Goal: Task Accomplishment & Management: Manage account settings

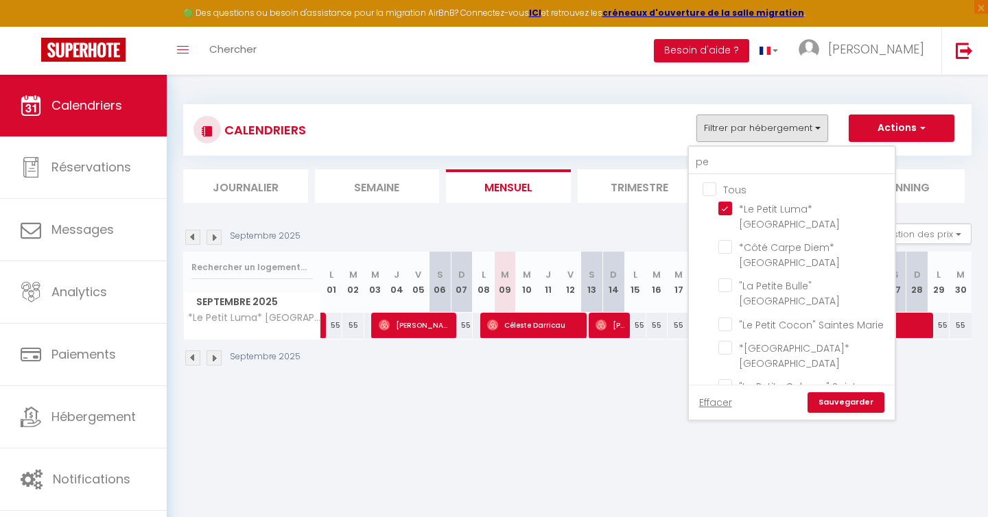
type input "p"
checkbox input "false"
checkbox input "true"
checkbox input "false"
click at [712, 192] on input "Tous" at bounding box center [805, 189] width 206 height 14
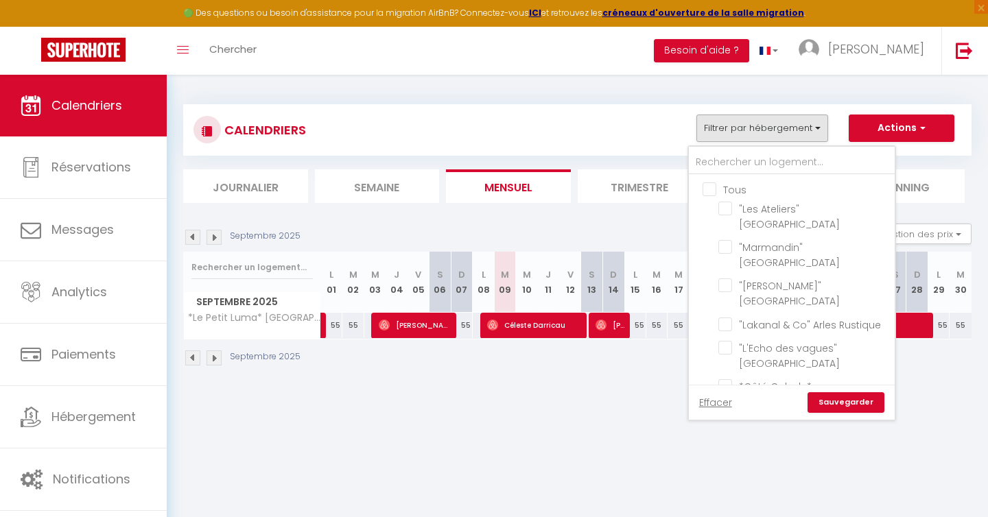
checkbox input "true"
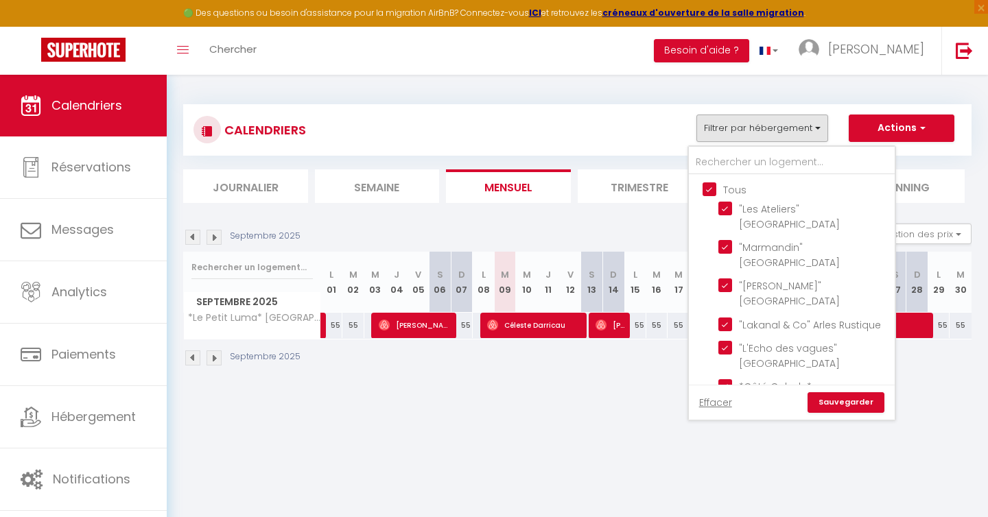
checkbox input "true"
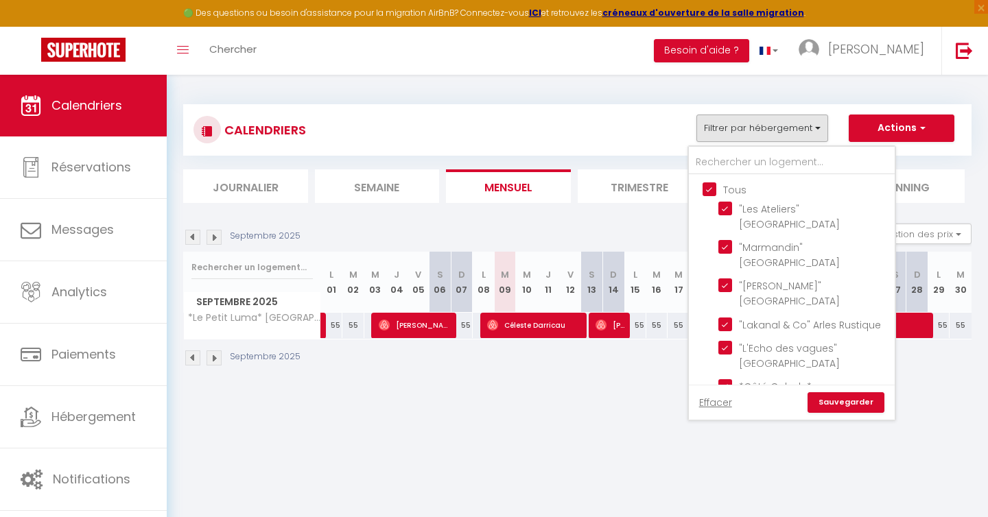
checkbox input "true"
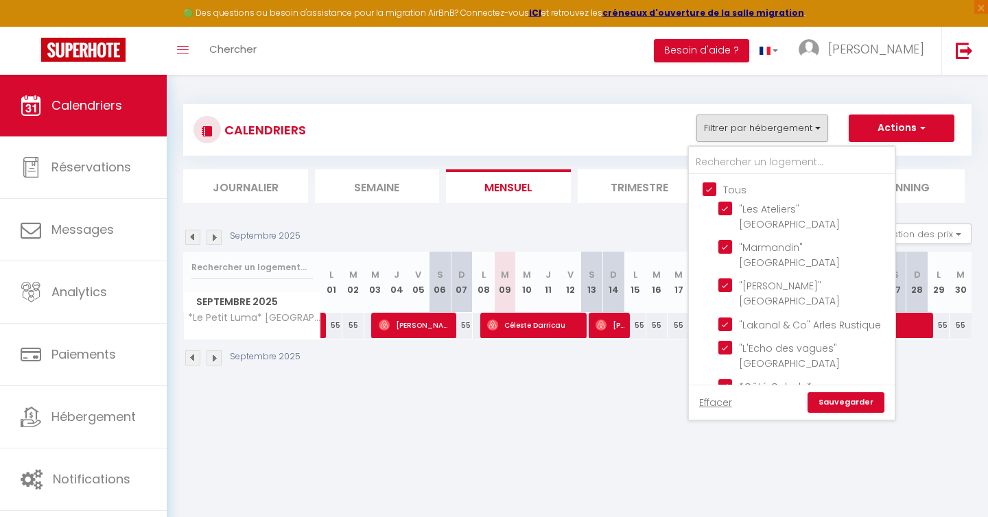
checkbox input "true"
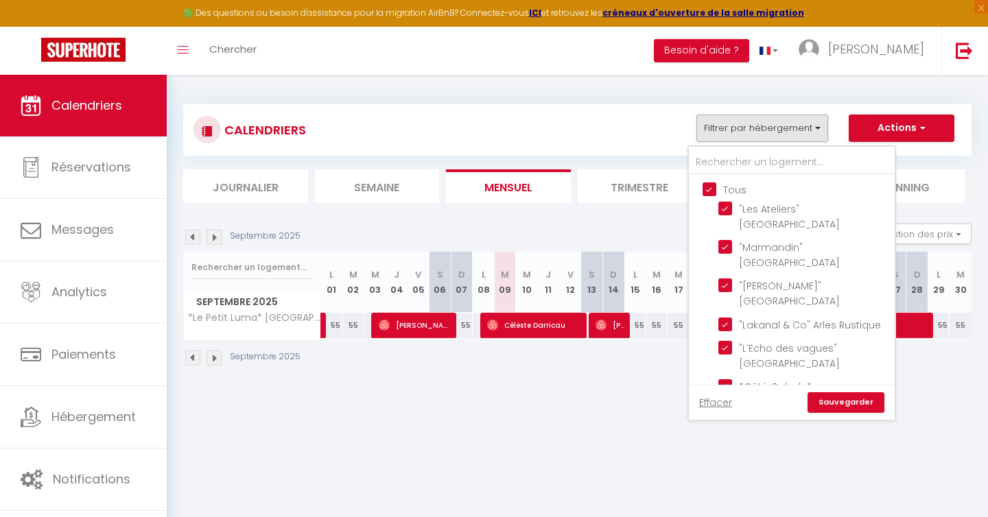
checkbox input "true"
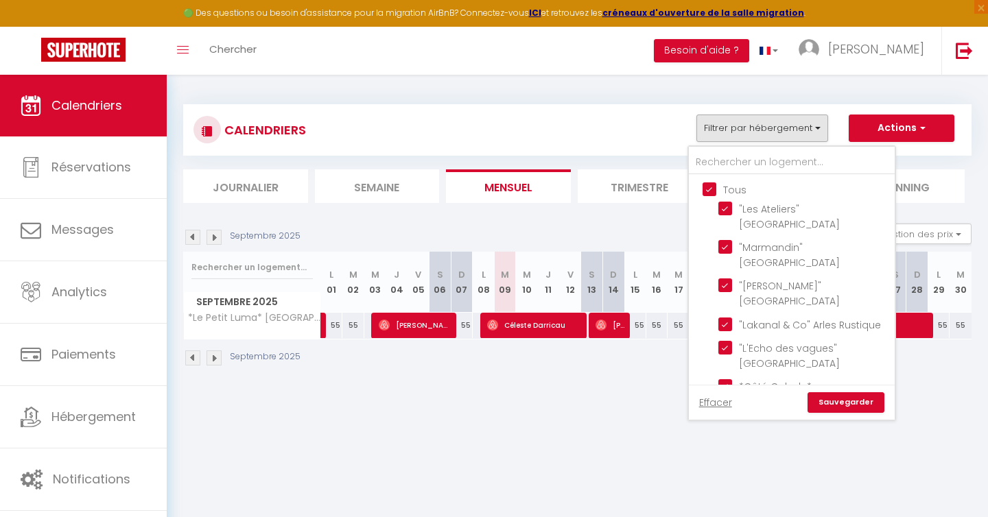
checkbox input "true"
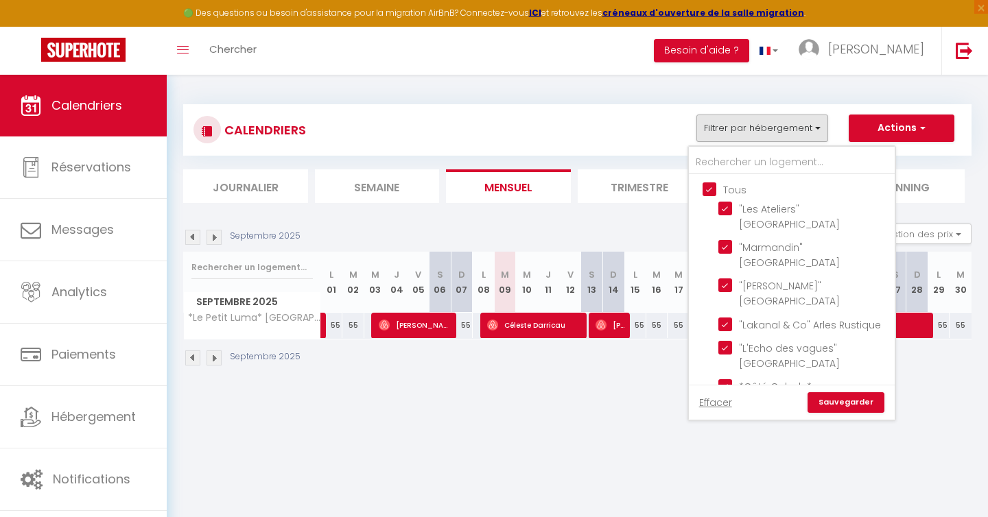
checkbox input "true"
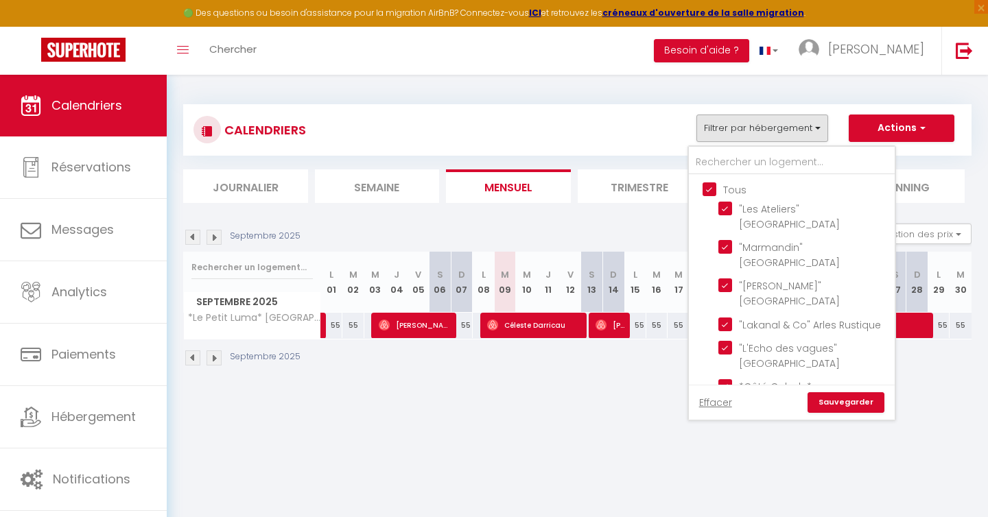
checkbox input "true"
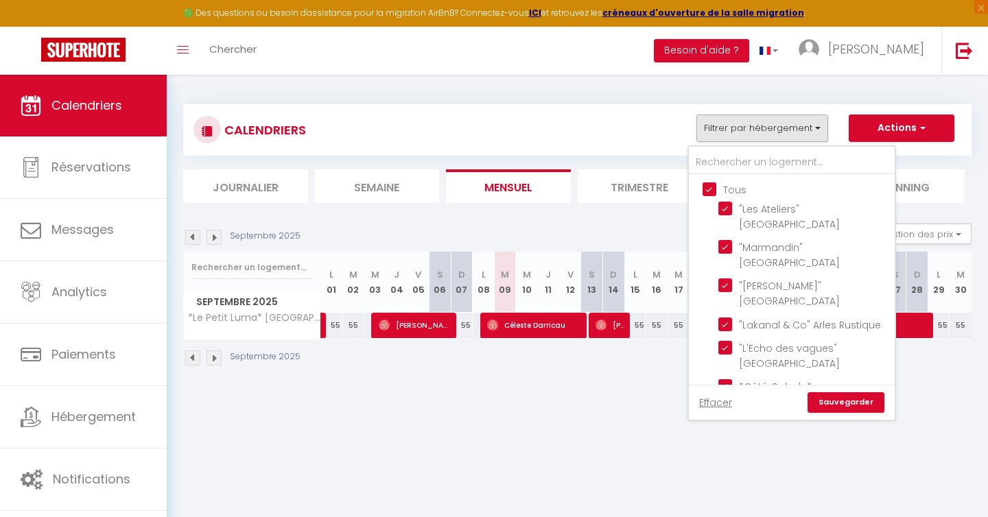
checkbox input "true"
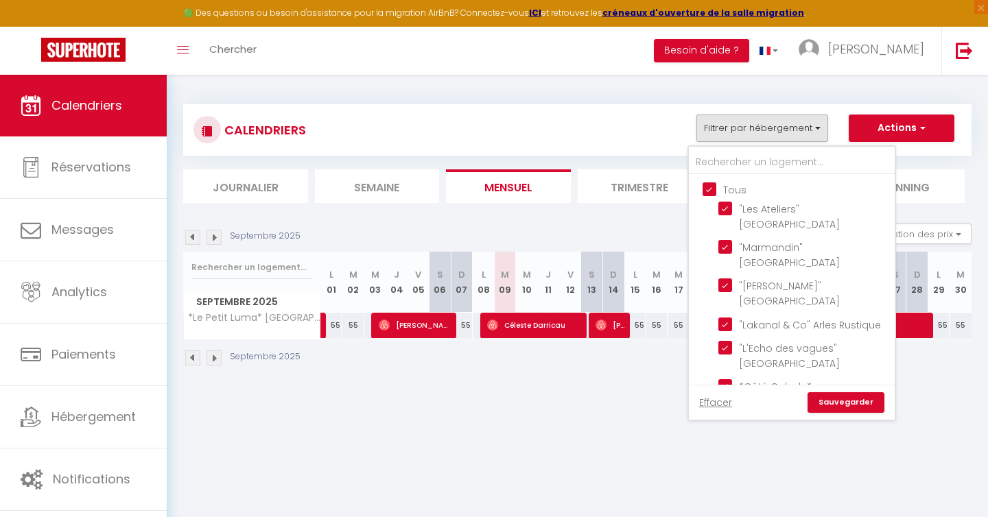
checkbox input "true"
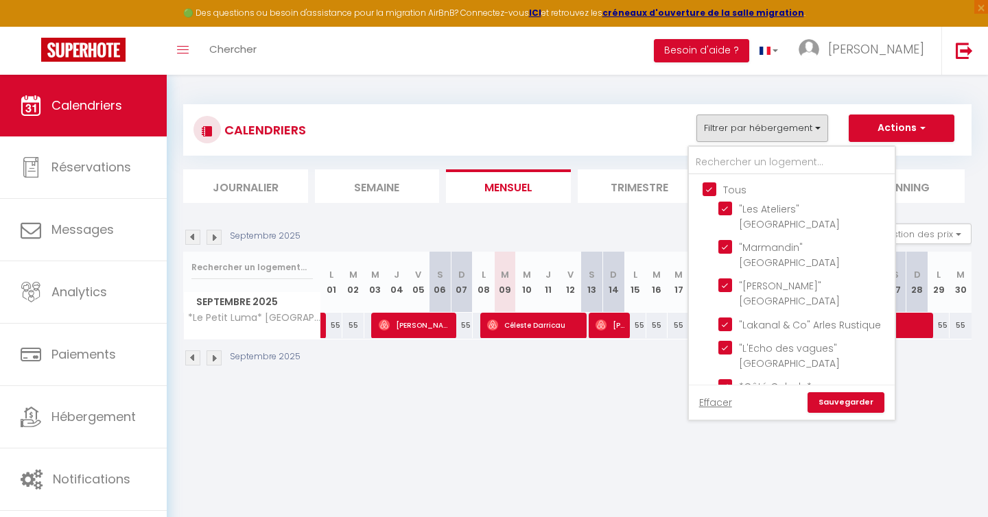
checkbox input "true"
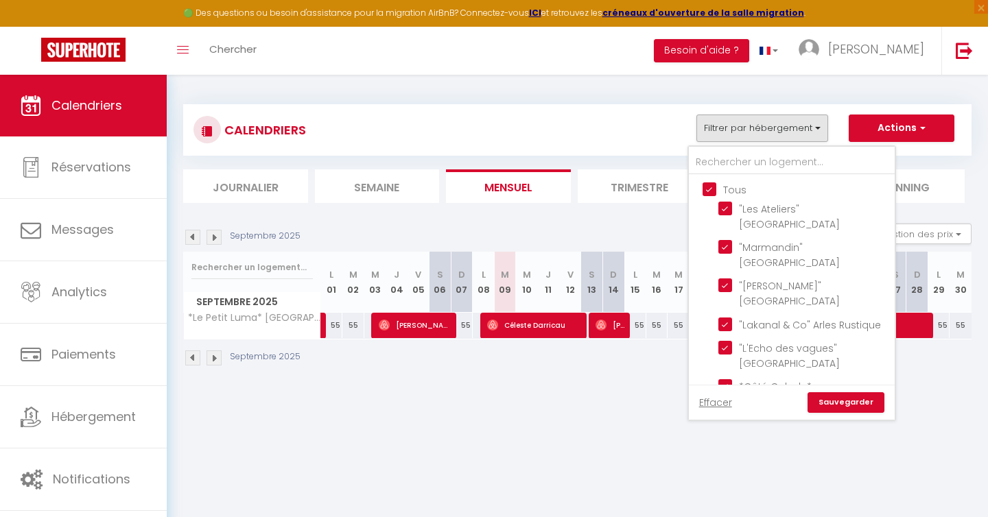
checkbox input "true"
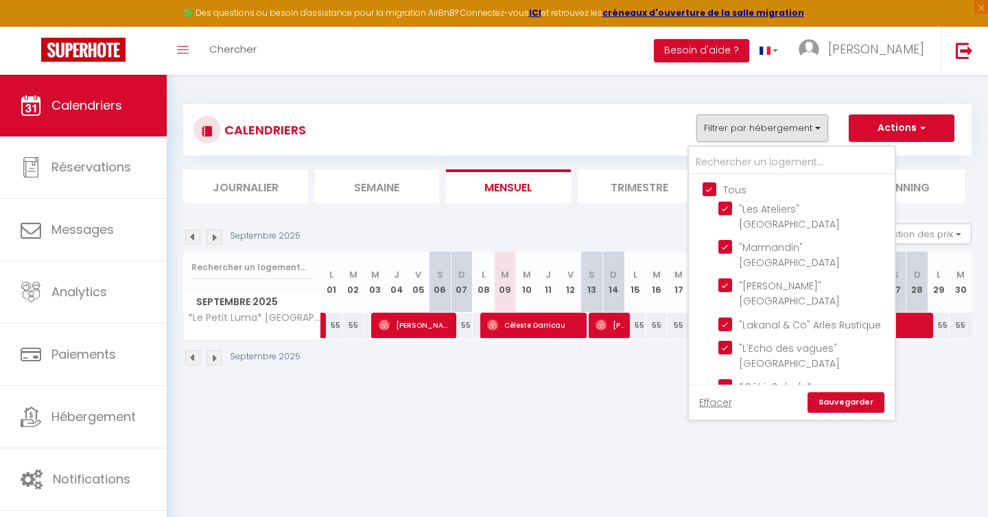
checkbox input "true"
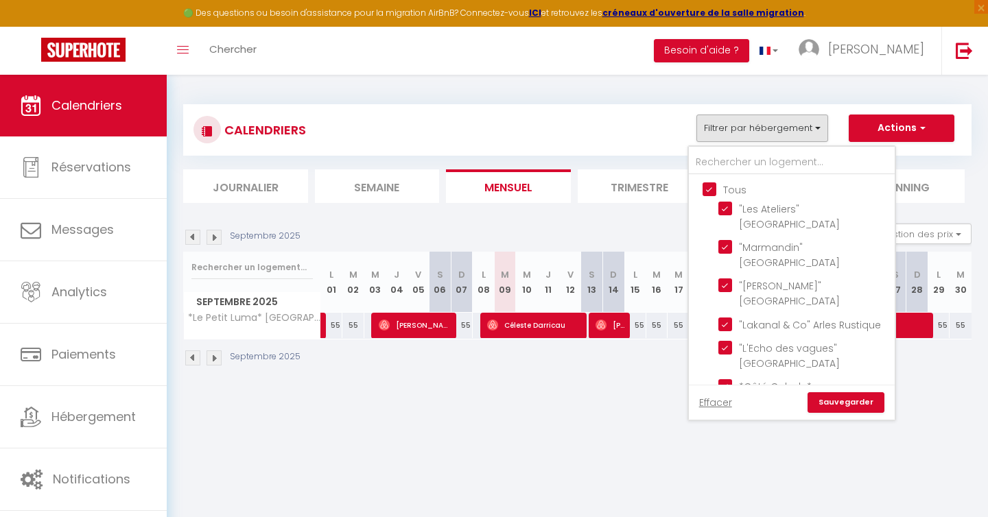
checkbox input "true"
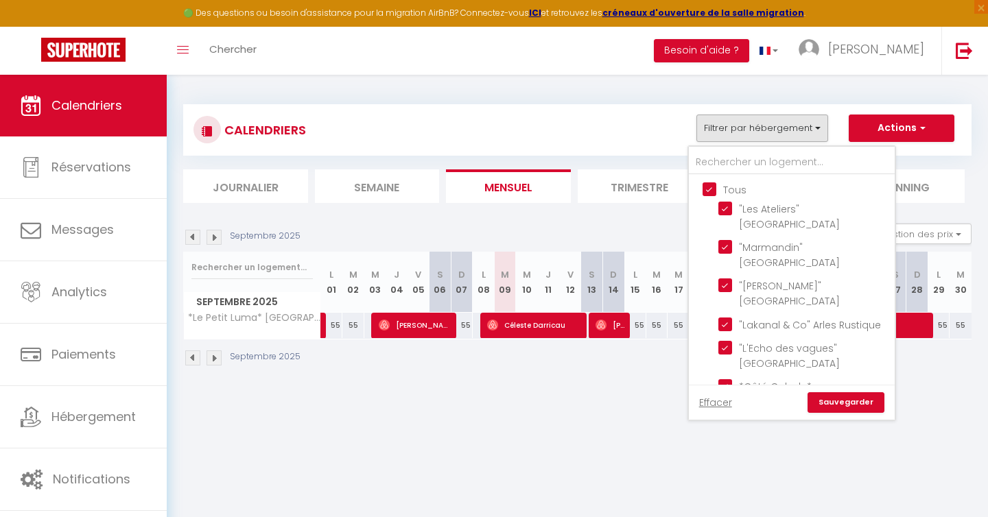
checkbox input "true"
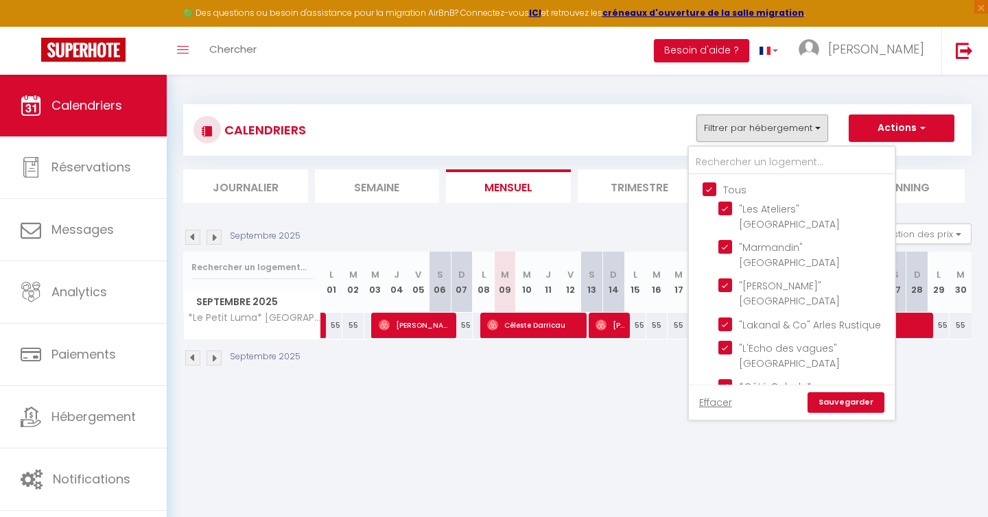
checkbox input "true"
click at [712, 192] on input "Tous" at bounding box center [805, 189] width 206 height 14
checkbox input "false"
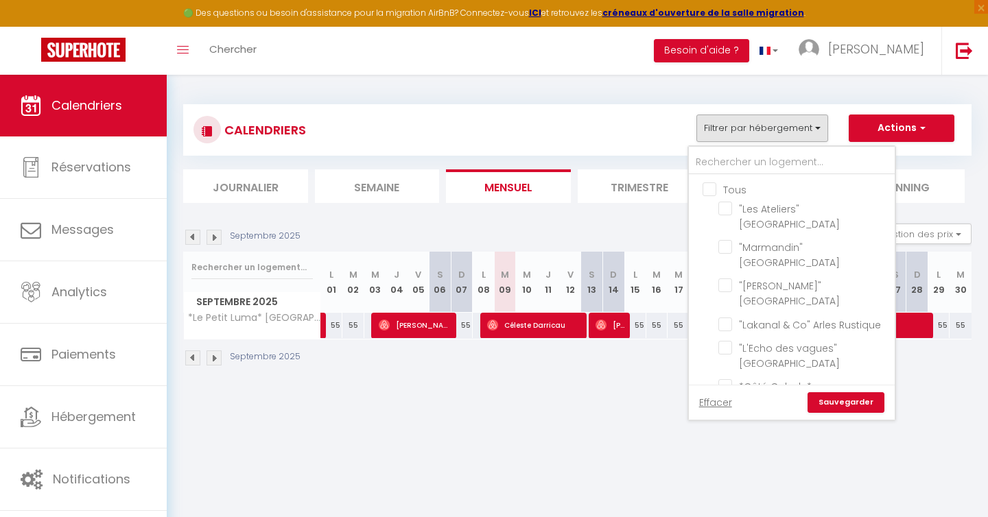
checkbox input "false"
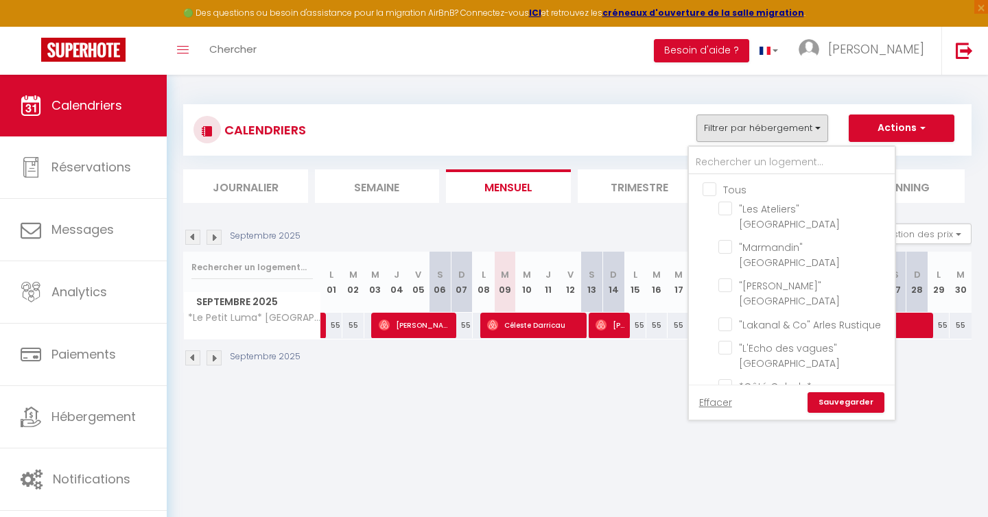
checkbox input "false"
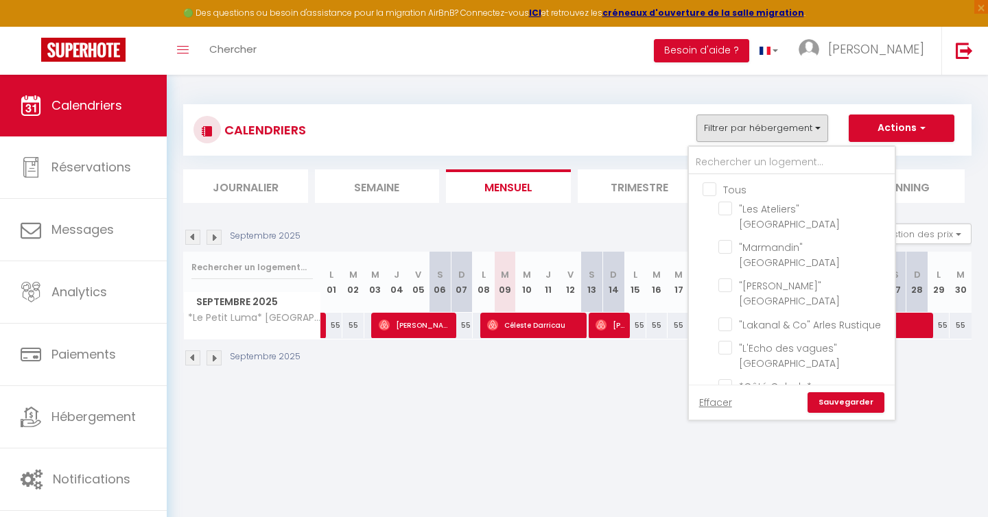
checkbox input "false"
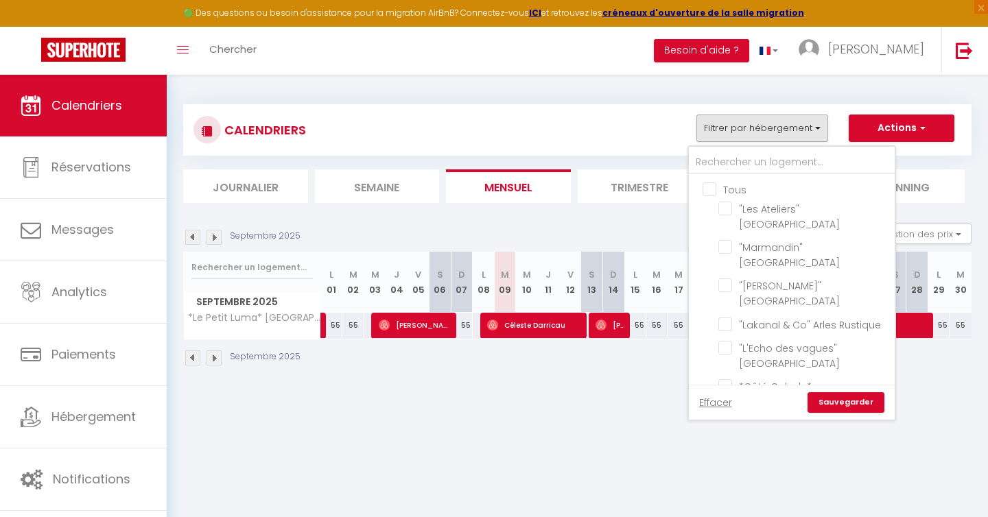
checkbox input "false"
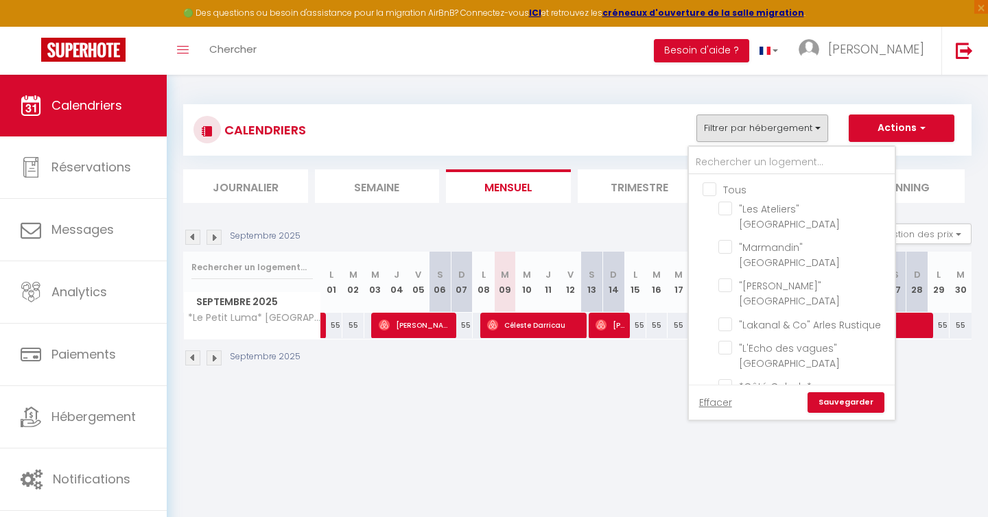
checkbox input "false"
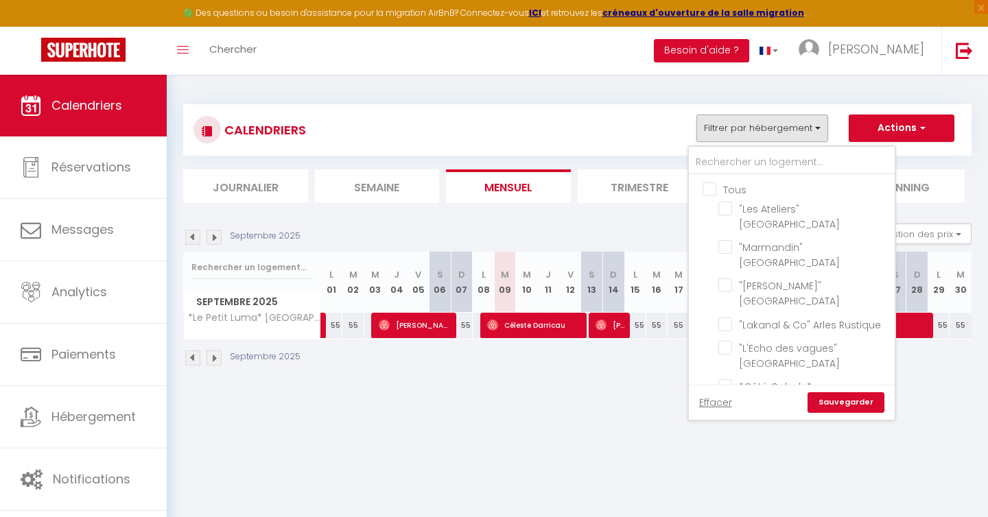
checkbox input "false"
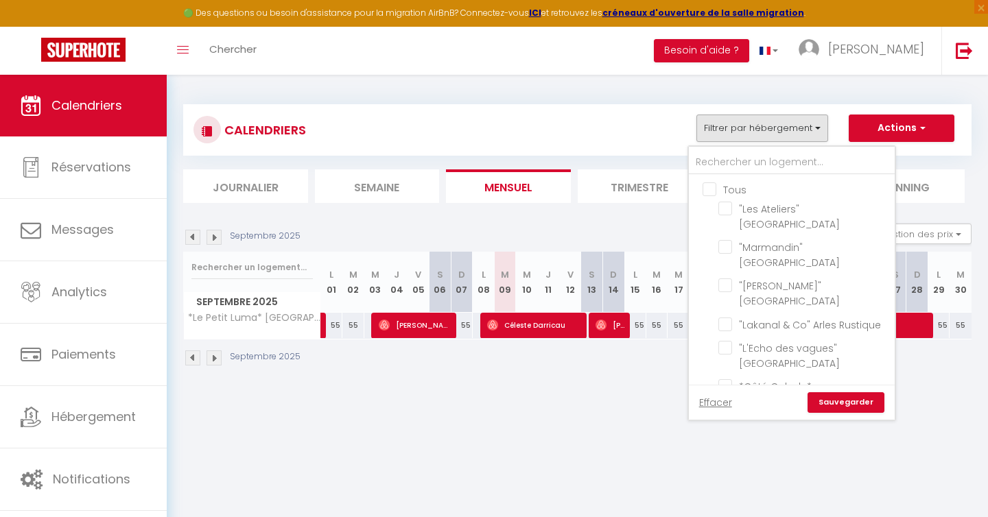
checkbox input "false"
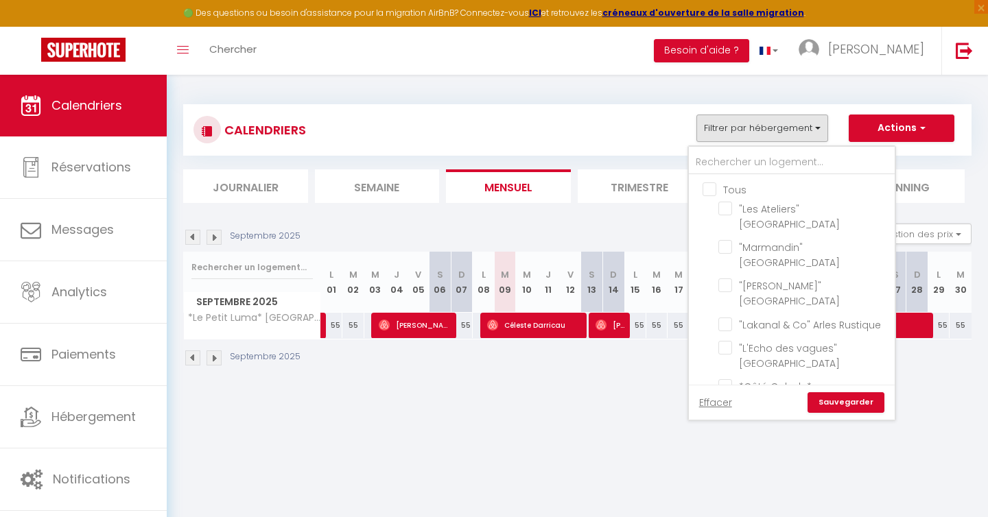
checkbox input "false"
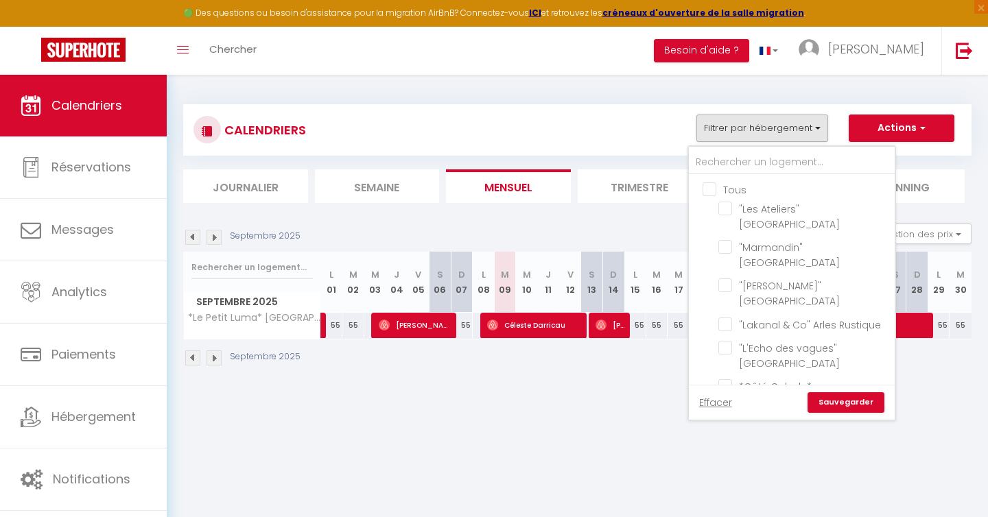
checkbox input "false"
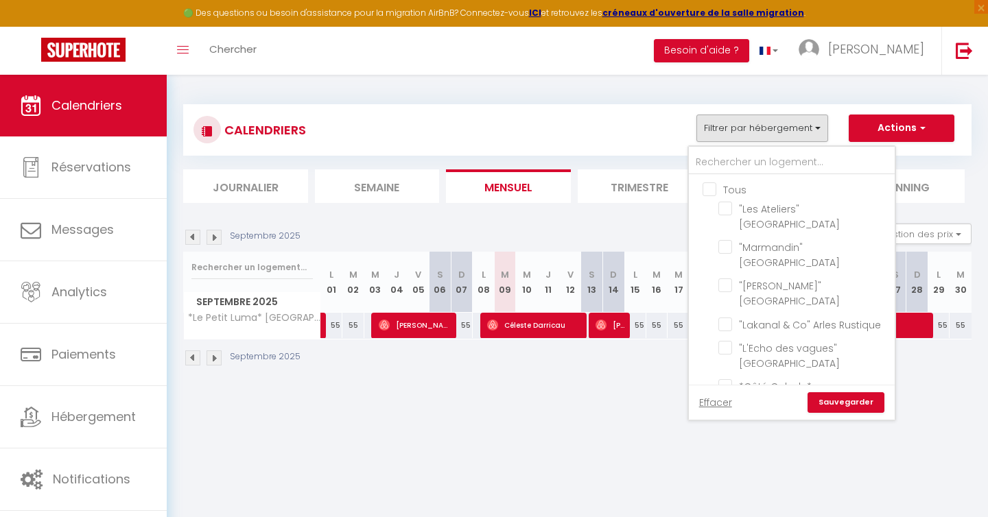
checkbox input "false"
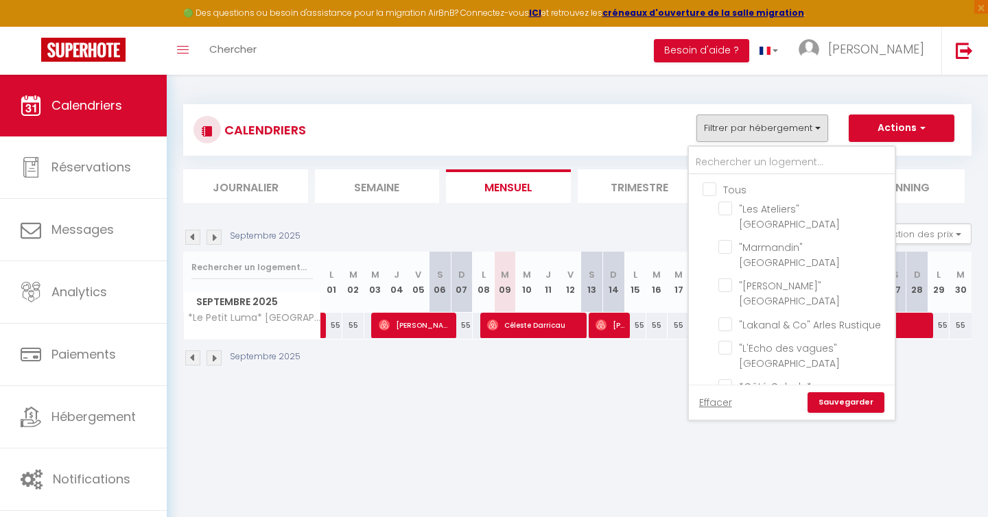
checkbox input "false"
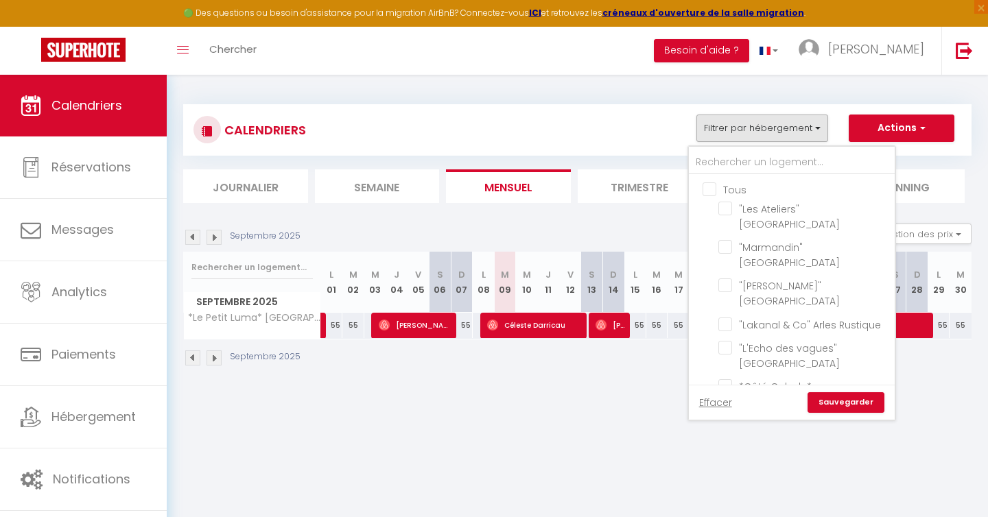
checkbox input "false"
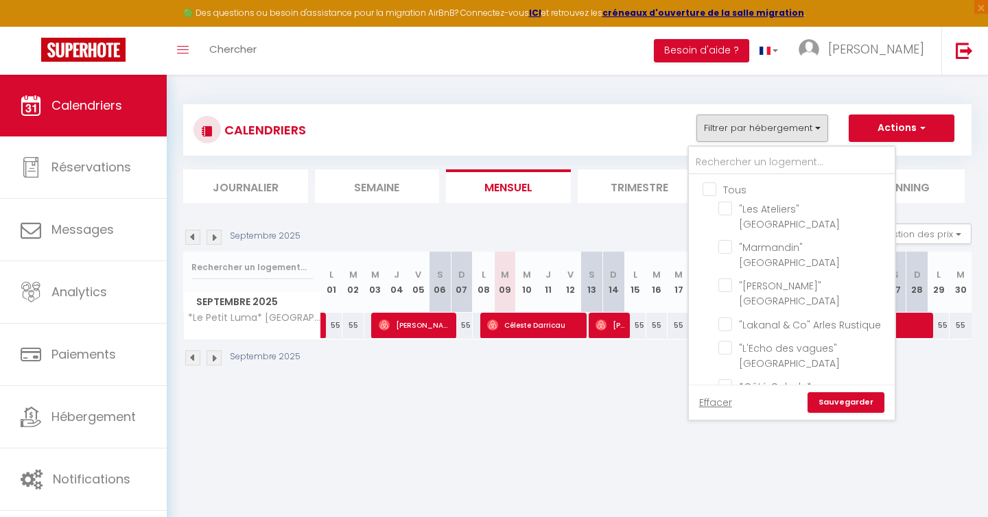
checkbox input "false"
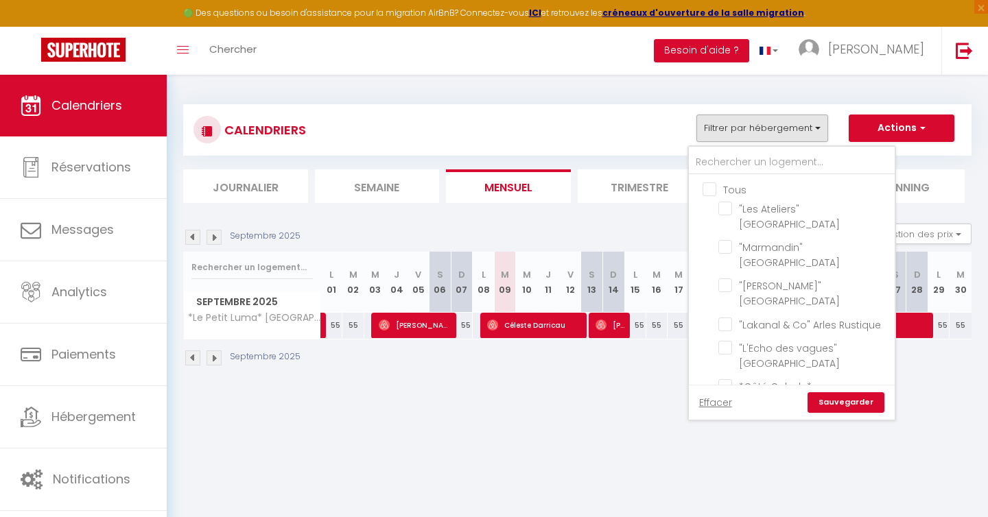
checkbox input "false"
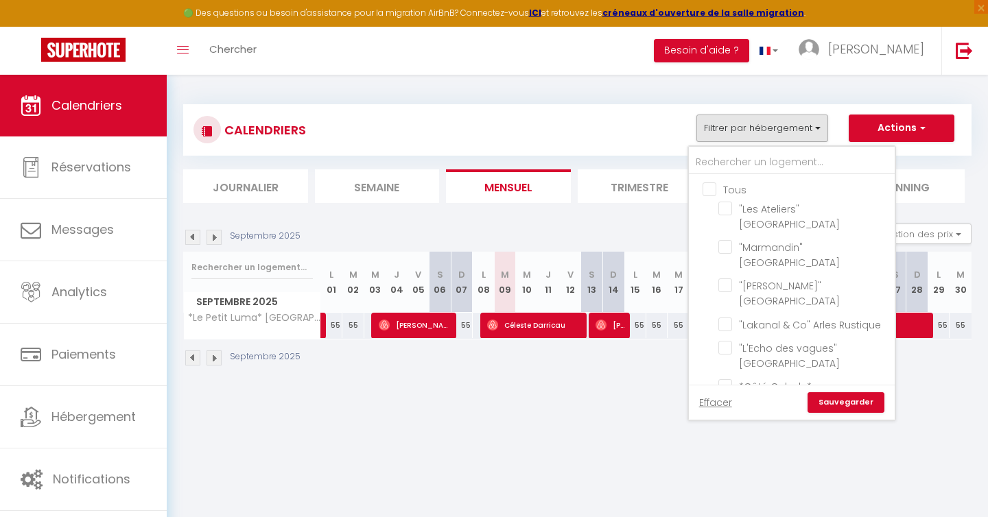
checkbox input "false"
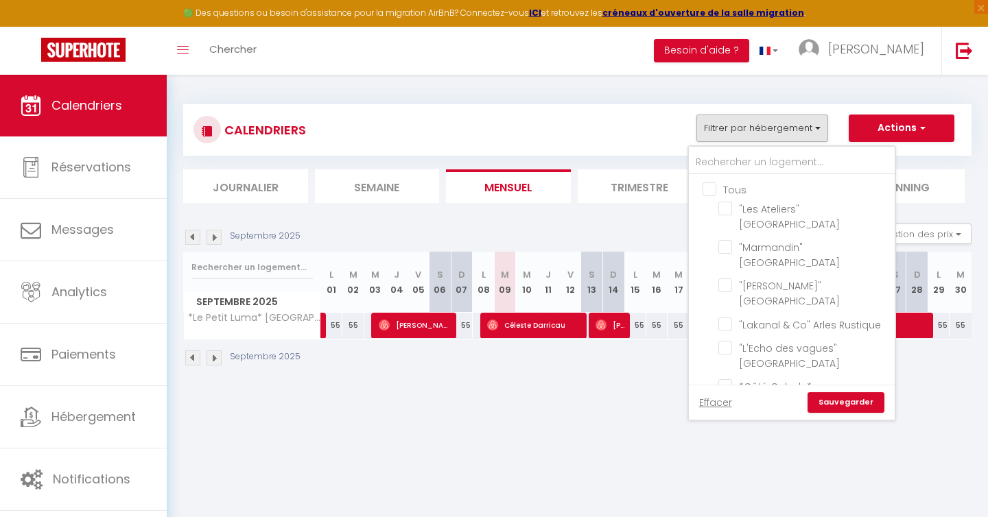
checkbox input "false"
click at [842, 407] on link "Sauvegarder" at bounding box center [845, 402] width 77 height 21
